Goal: Information Seeking & Learning: Learn about a topic

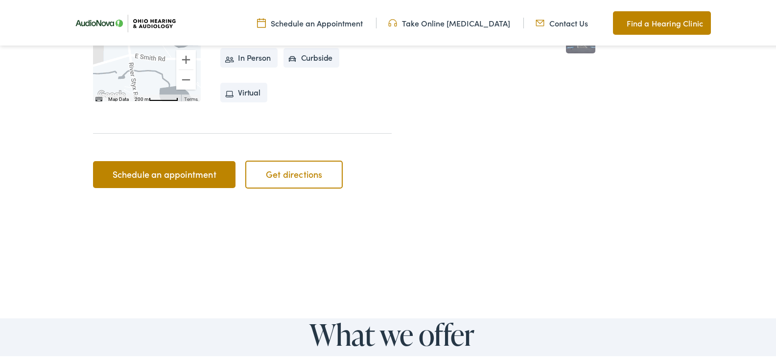
scroll to position [294, 0]
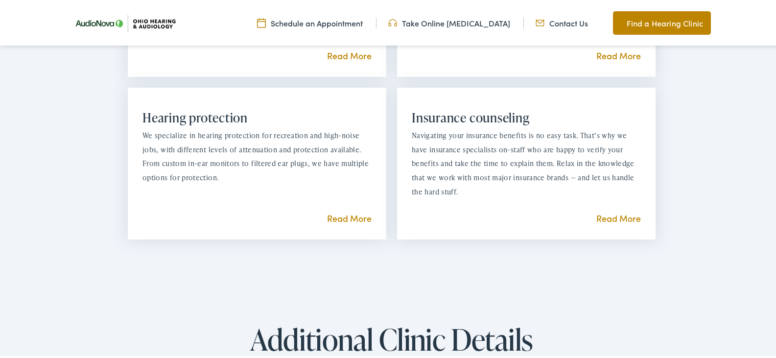
scroll to position [1078, 0]
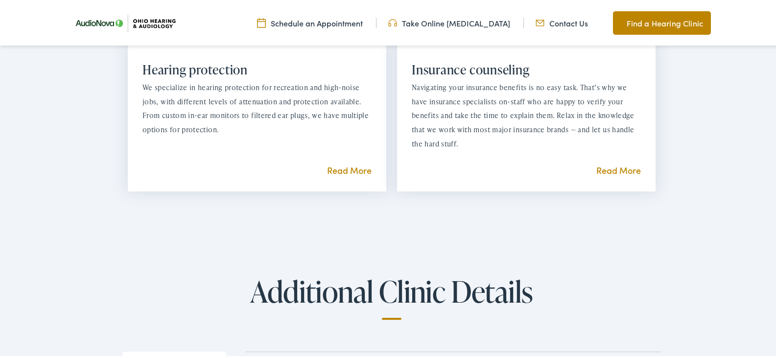
click at [620, 163] on link "Read More" at bounding box center [619, 169] width 45 height 12
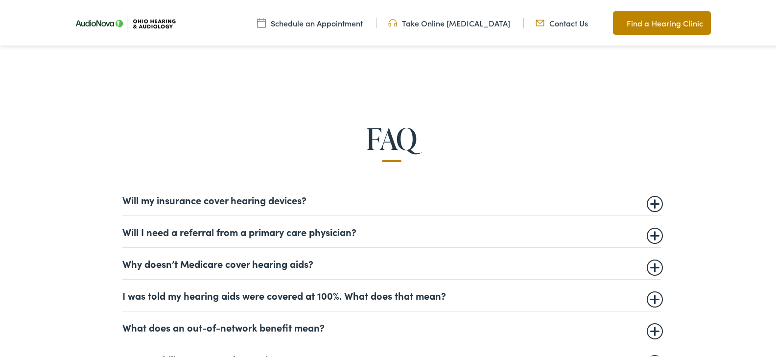
scroll to position [539, 0]
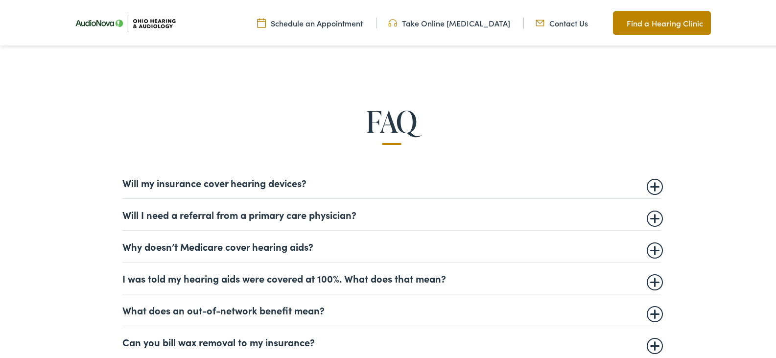
drag, startPoint x: 649, startPoint y: 186, endPoint x: 521, endPoint y: 153, distance: 132.0
click at [519, 155] on div "FAQ Will my insurance cover hearing devices? More and more often private insura…" at bounding box center [391, 230] width 721 height 253
click at [653, 218] on summary "Will I need a referral from a primary care physician?" at bounding box center [391, 213] width 539 height 12
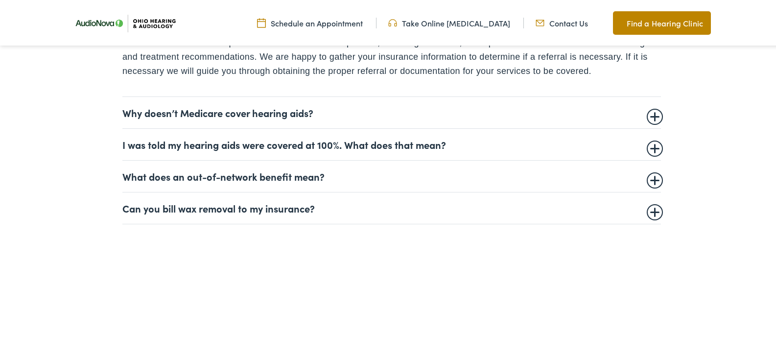
scroll to position [784, 0]
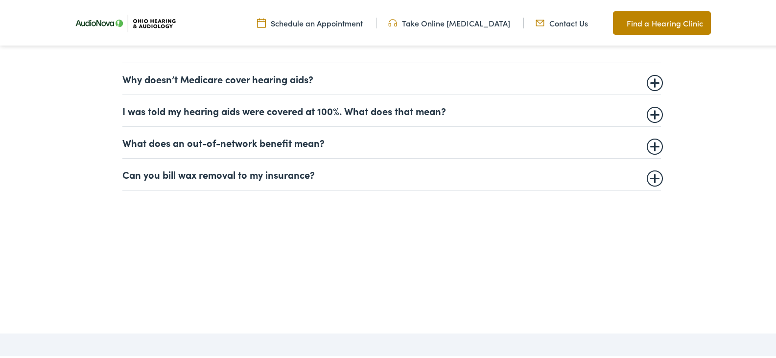
click at [650, 179] on summary "Can you bill wax removal to my insurance?" at bounding box center [391, 173] width 539 height 12
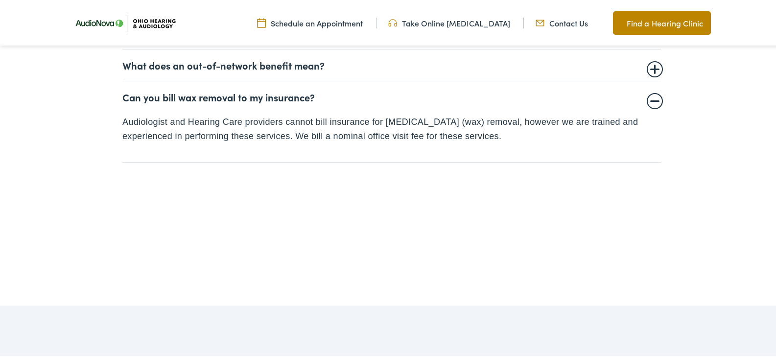
scroll to position [772, 0]
